Goal: Information Seeking & Learning: Find specific fact

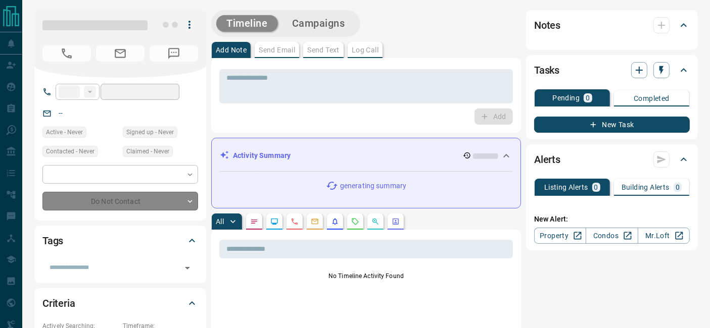
type input "**"
type input "**********"
type input "*"
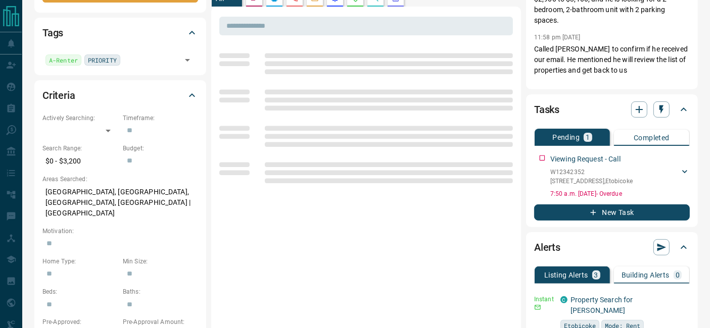
scroll to position [224, 0]
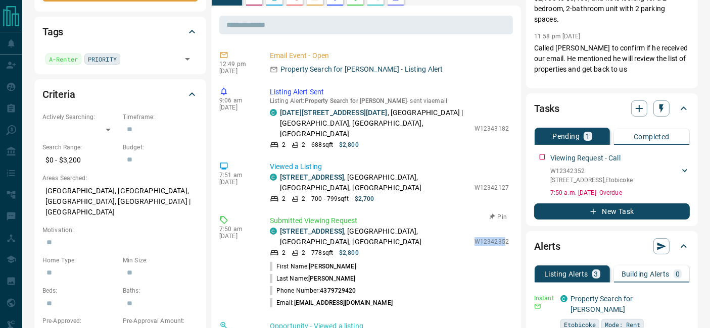
drag, startPoint x: 469, startPoint y: 230, endPoint x: 498, endPoint y: 230, distance: 28.8
click at [498, 237] on p "W12342352" at bounding box center [491, 241] width 34 height 9
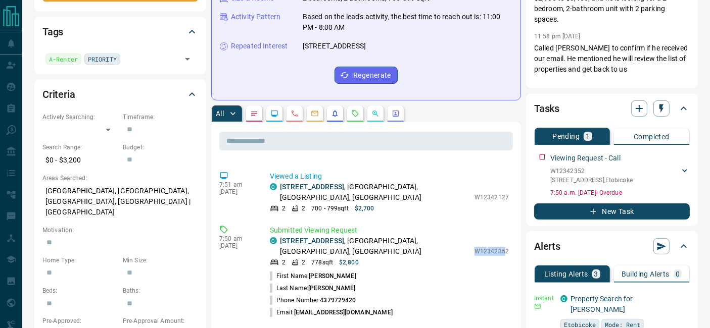
scroll to position [112, 0]
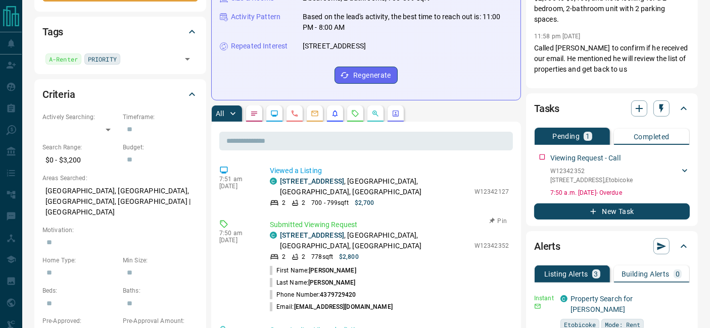
click at [226, 249] on div "7:50 am [DATE]" at bounding box center [236, 266] width 35 height 93
drag, startPoint x: 469, startPoint y: 233, endPoint x: 498, endPoint y: 194, distance: 48.4
copy p "W12342352"
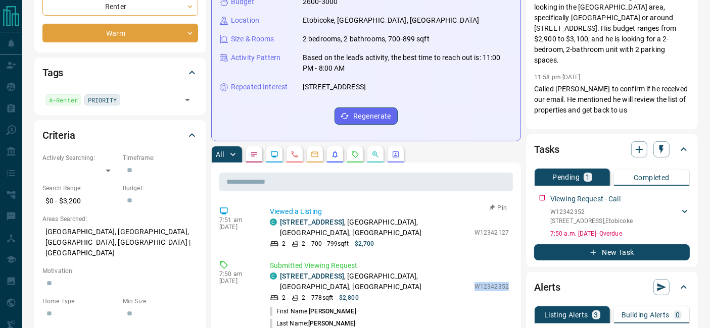
scroll to position [224, 0]
